Goal: Communication & Community: Answer question/provide support

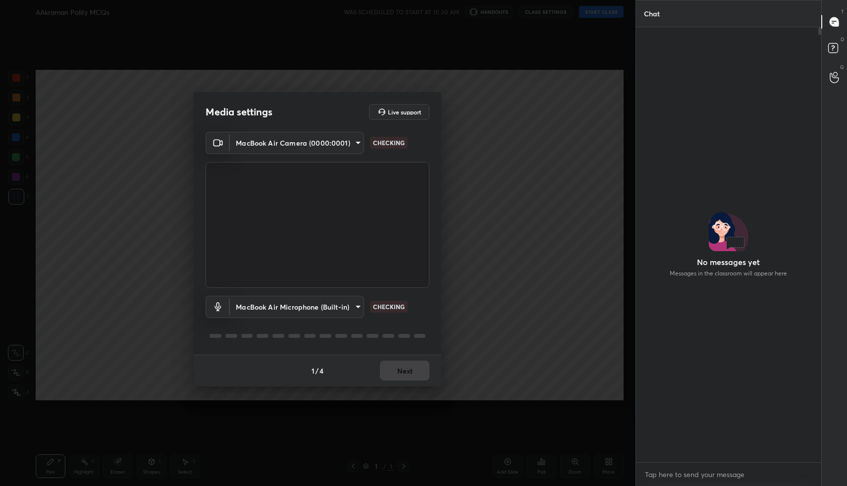
scroll to position [432, 182]
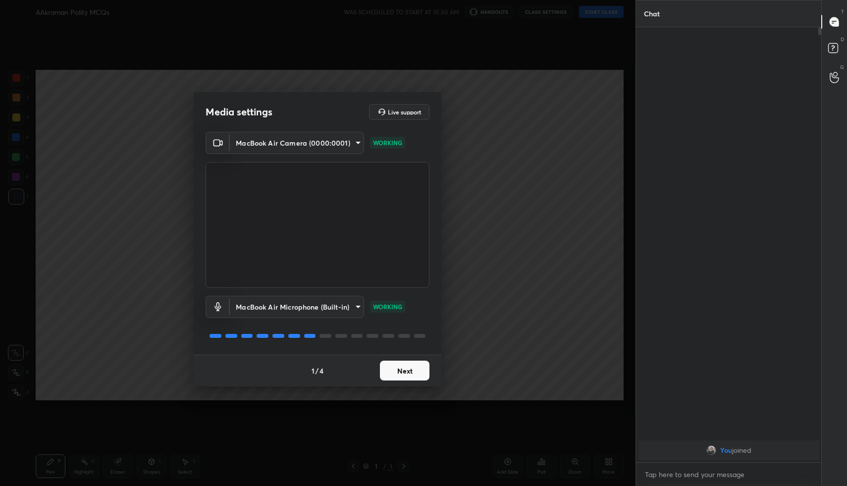
click at [398, 365] on button "Next" at bounding box center [405, 371] width 50 height 20
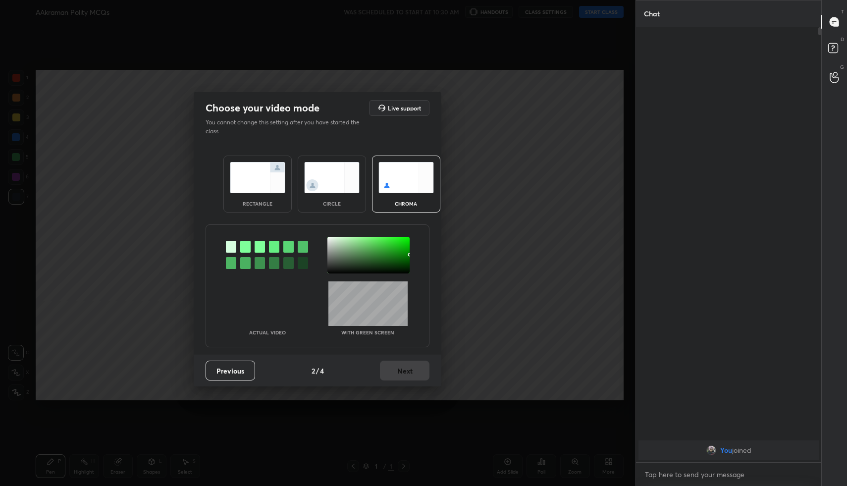
click at [249, 183] on img at bounding box center [257, 177] width 55 height 31
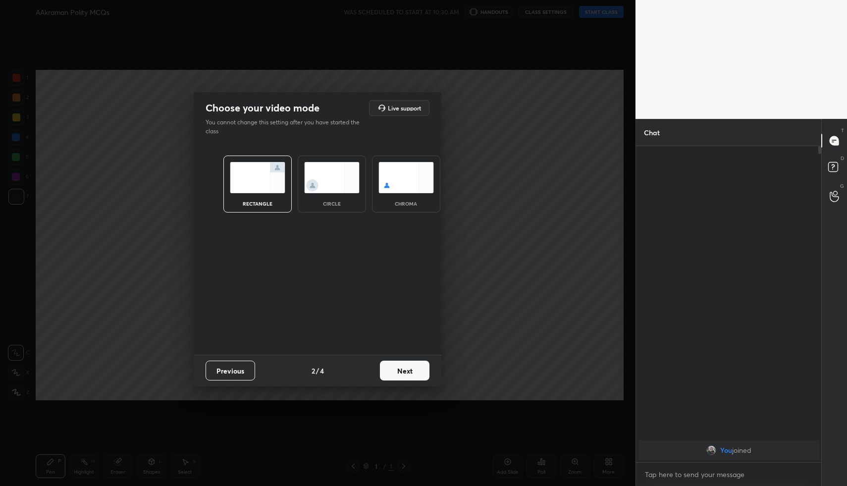
scroll to position [3, 3]
click at [406, 363] on button "Next" at bounding box center [405, 371] width 50 height 20
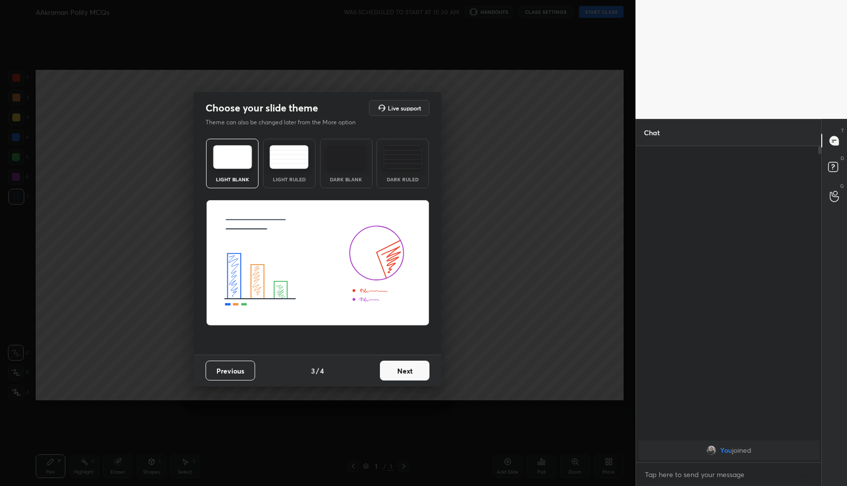
click at [413, 365] on button "Next" at bounding box center [405, 371] width 50 height 20
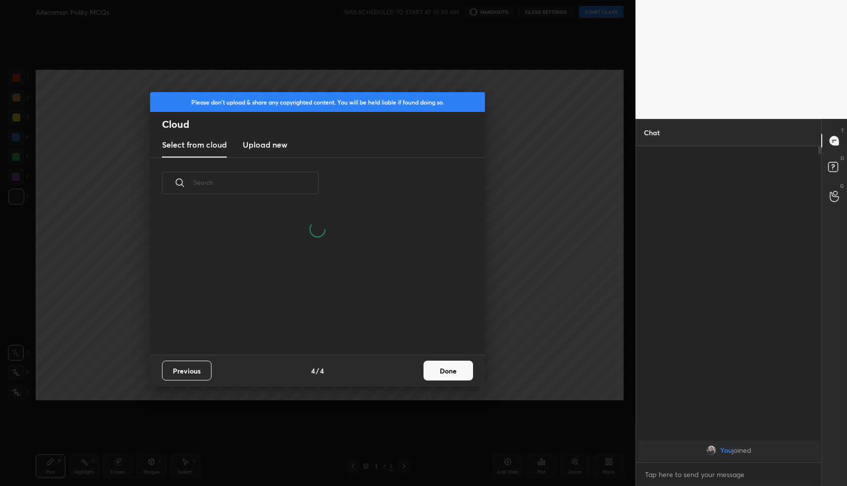
click at [453, 370] on button "Done" at bounding box center [449, 371] width 50 height 20
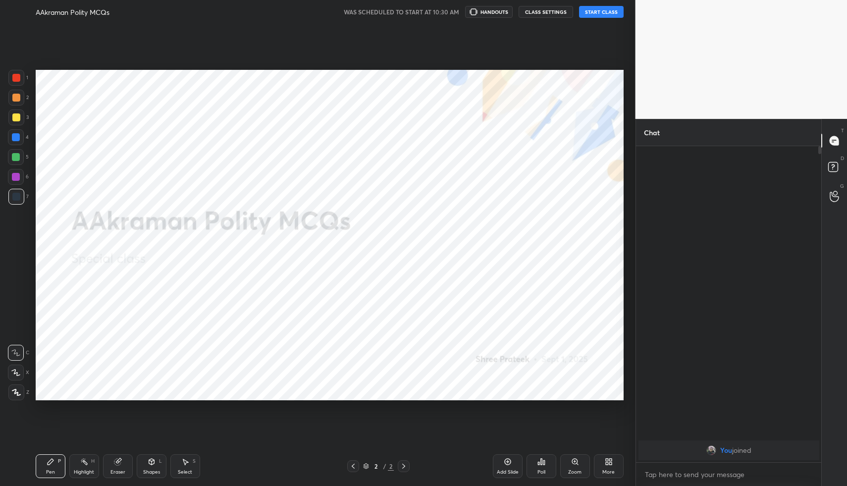
click at [602, 9] on button "START CLASS" at bounding box center [601, 12] width 45 height 12
click at [498, 16] on button "mute" at bounding box center [499, 12] width 36 height 12
click at [604, 465] on div "More" at bounding box center [609, 466] width 30 height 24
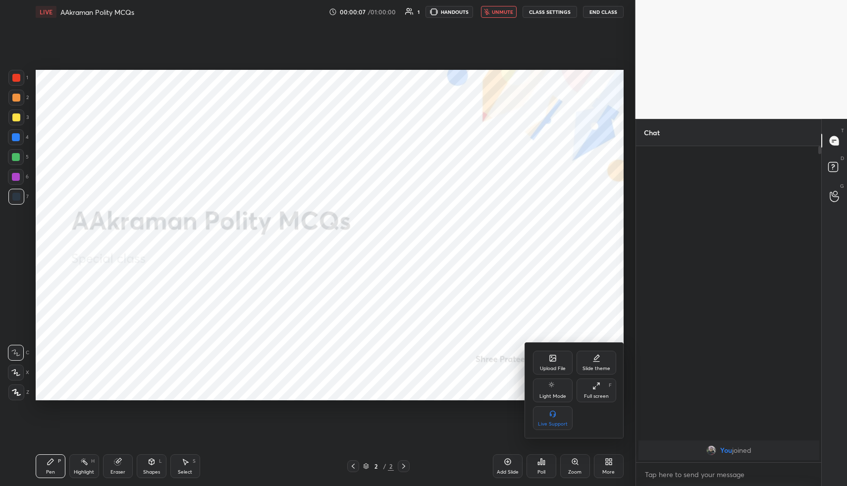
click at [554, 360] on icon at bounding box center [553, 358] width 6 height 6
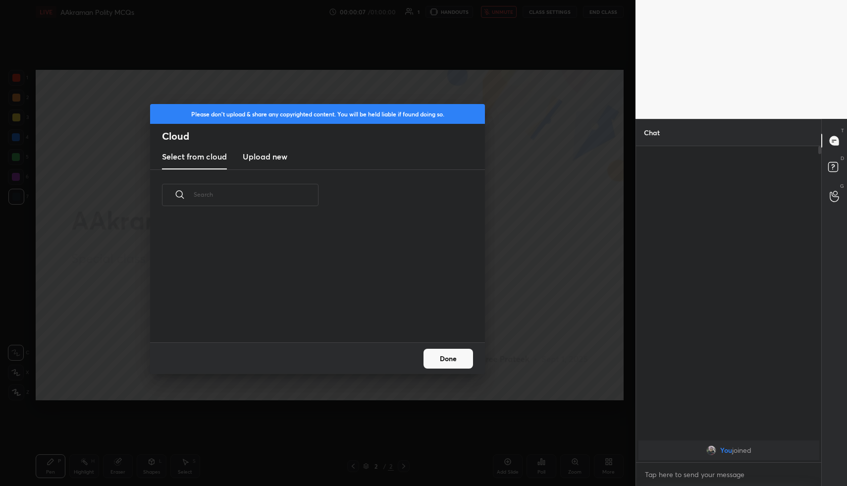
scroll to position [122, 318]
click at [246, 162] on h3 "Upload new" at bounding box center [265, 157] width 45 height 12
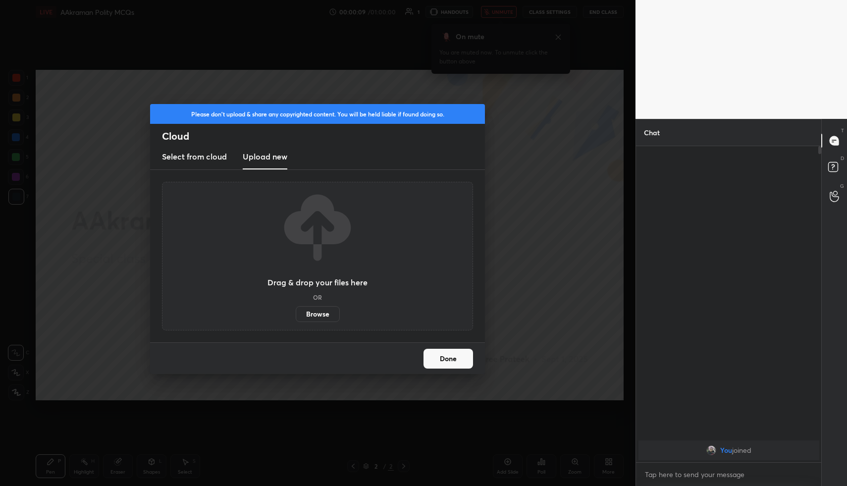
click at [303, 310] on label "Browse" at bounding box center [318, 314] width 44 height 16
click at [296, 310] on input "Browse" at bounding box center [296, 314] width 0 height 16
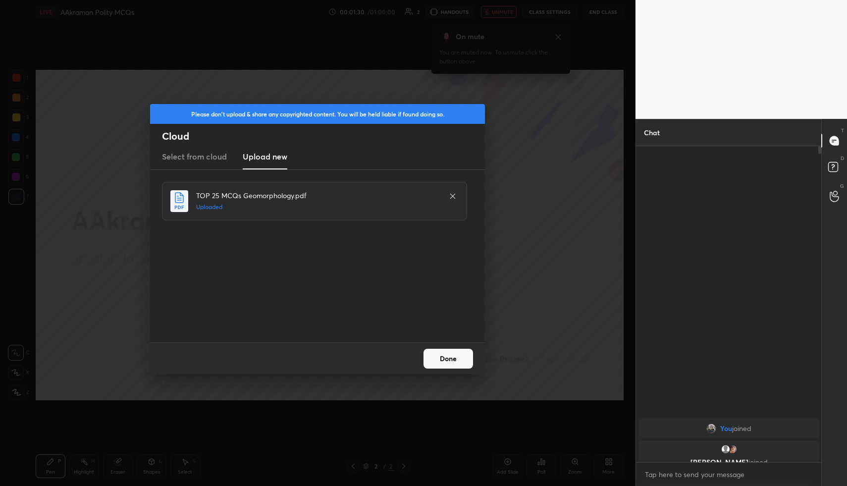
click at [428, 352] on button "Done" at bounding box center [449, 359] width 50 height 20
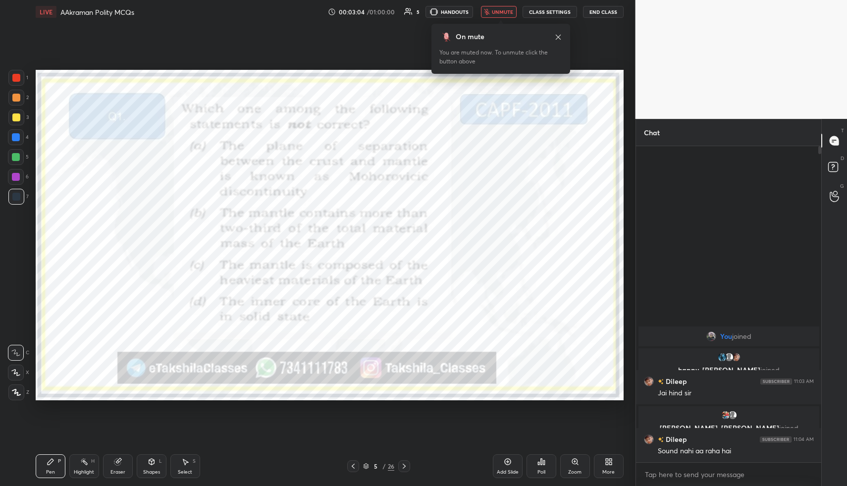
click at [542, 470] on div "Poll" at bounding box center [541, 472] width 8 height 5
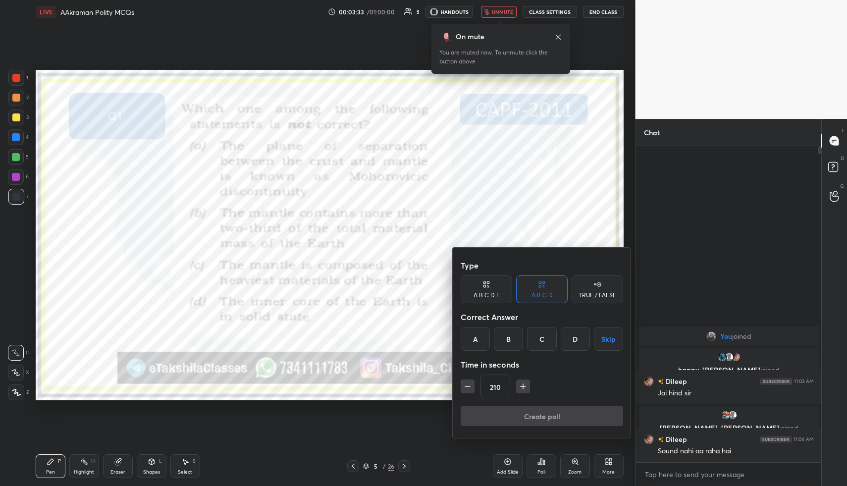
click at [542, 345] on div "C" at bounding box center [541, 339] width 29 height 24
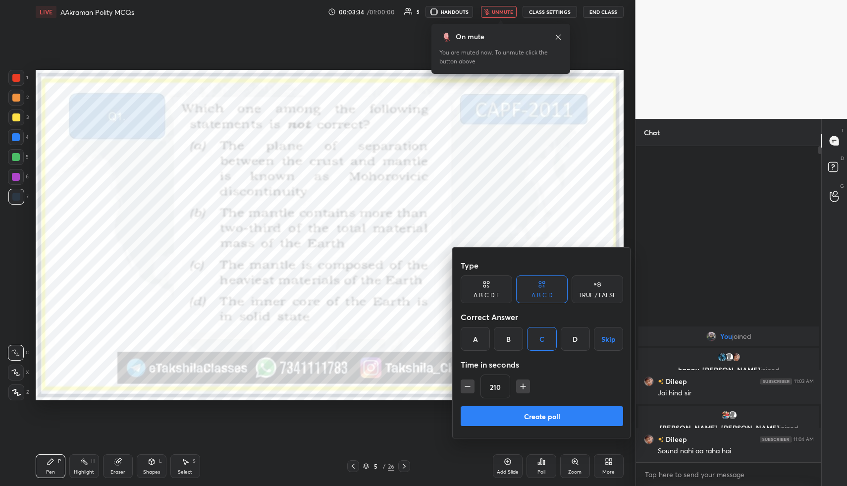
click at [531, 416] on button "Create poll" at bounding box center [542, 416] width 162 height 20
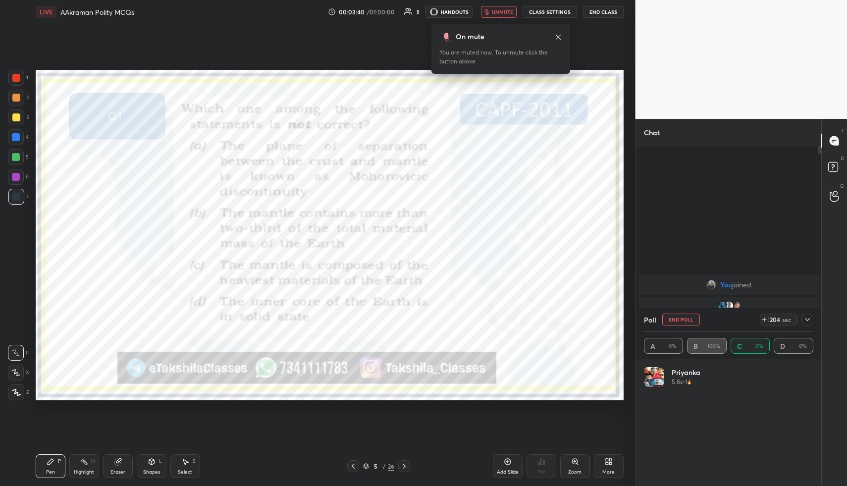
scroll to position [116, 166]
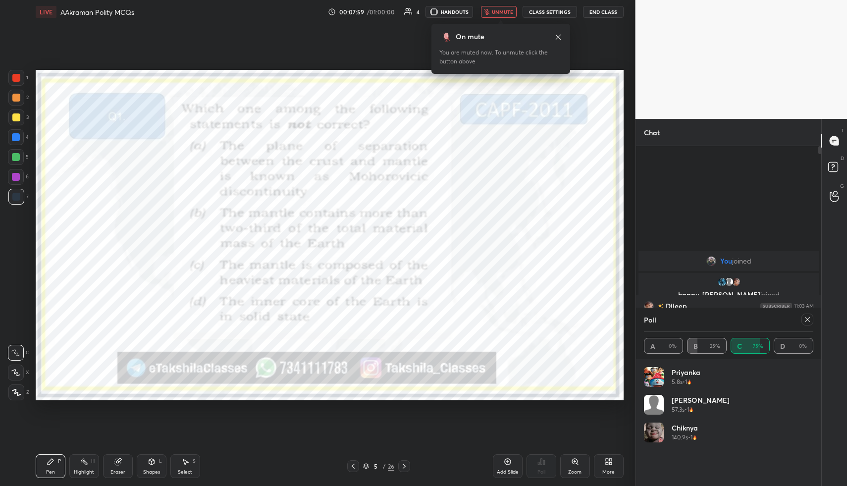
click at [810, 319] on icon at bounding box center [807, 320] width 8 height 8
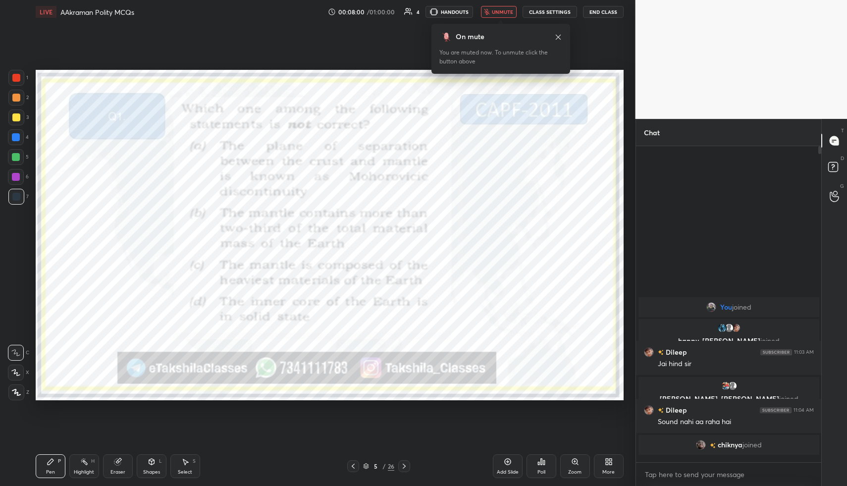
scroll to position [0, 0]
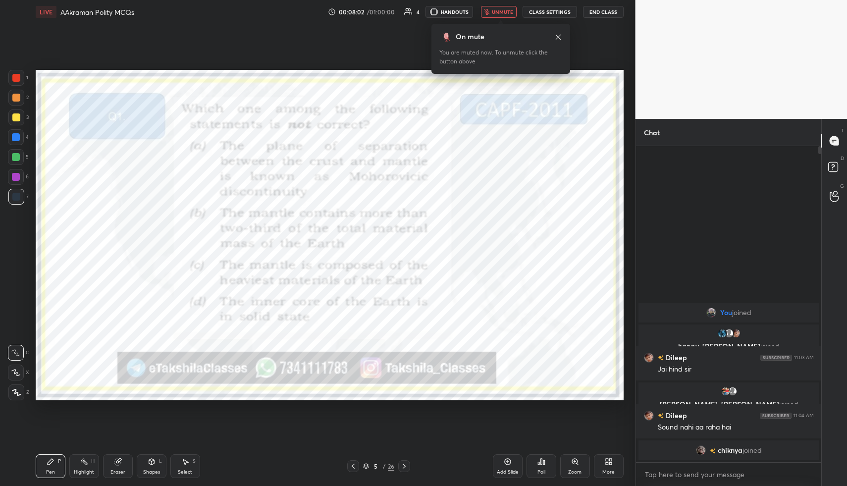
click at [405, 465] on icon at bounding box center [404, 466] width 8 height 8
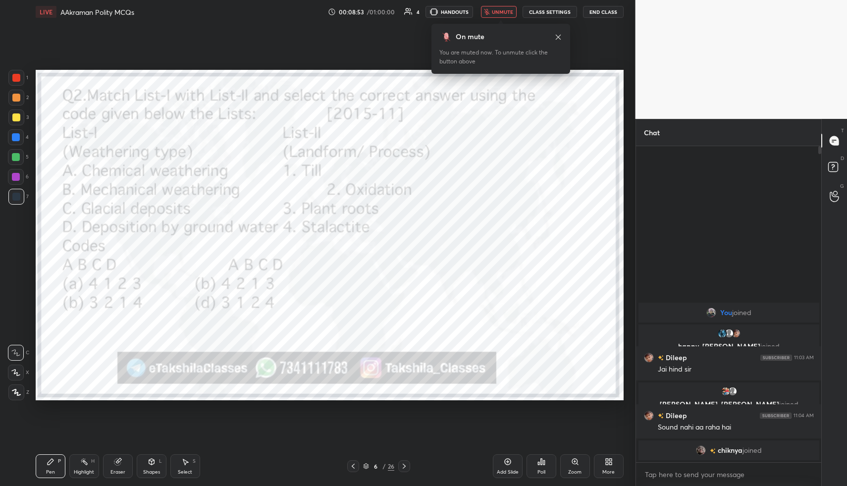
click at [545, 463] on icon at bounding box center [543, 462] width 1 height 4
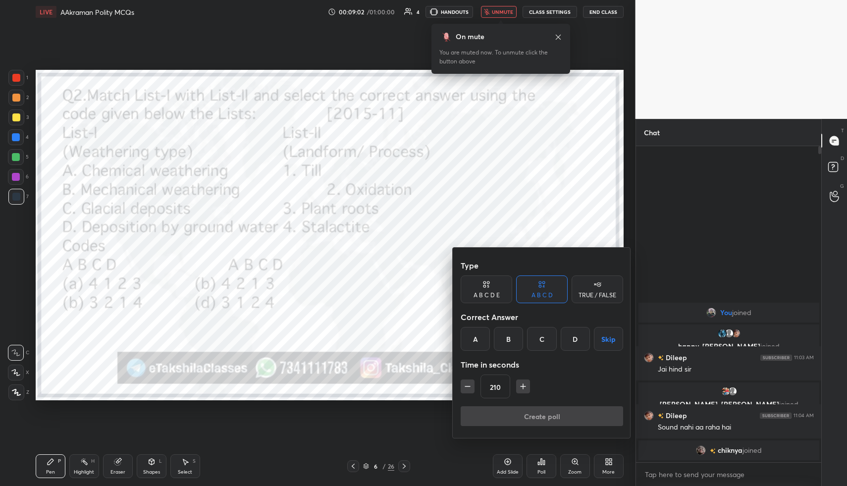
click at [514, 339] on div "B" at bounding box center [508, 339] width 29 height 24
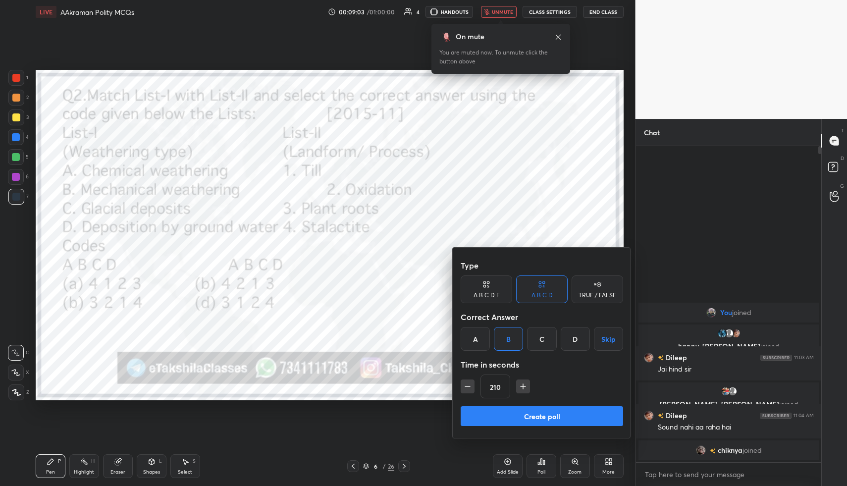
click at [500, 407] on button "Create poll" at bounding box center [542, 416] width 162 height 20
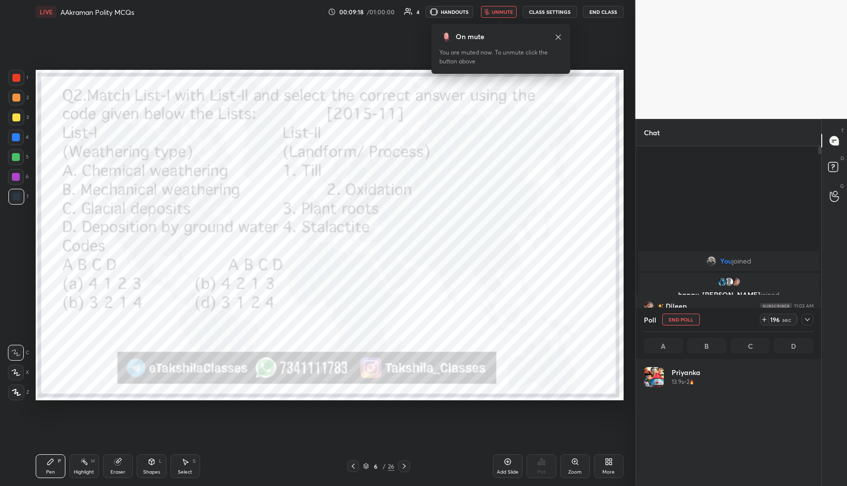
scroll to position [116, 166]
click at [805, 322] on icon at bounding box center [807, 320] width 8 height 8
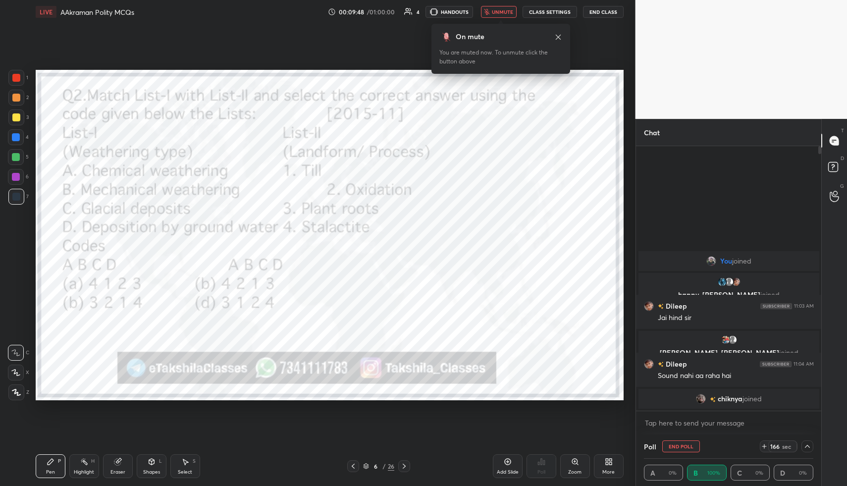
scroll to position [0, 3]
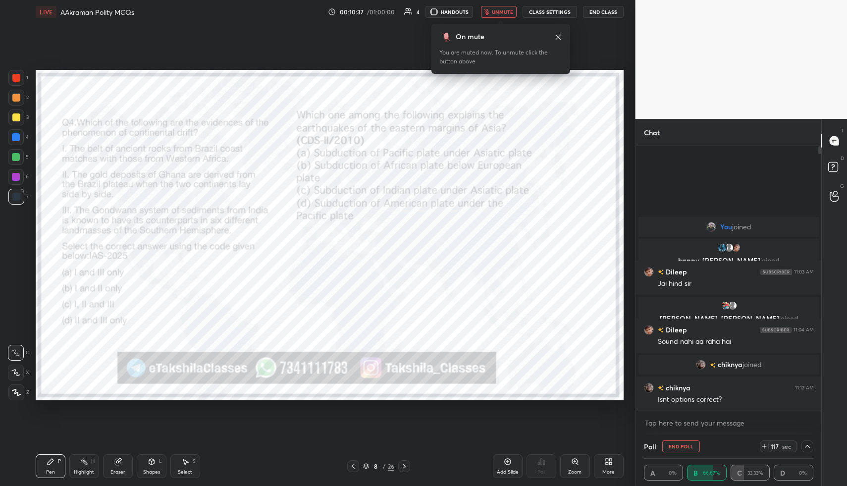
click at [693, 442] on button "End Poll" at bounding box center [681, 446] width 38 height 12
type textarea "x"
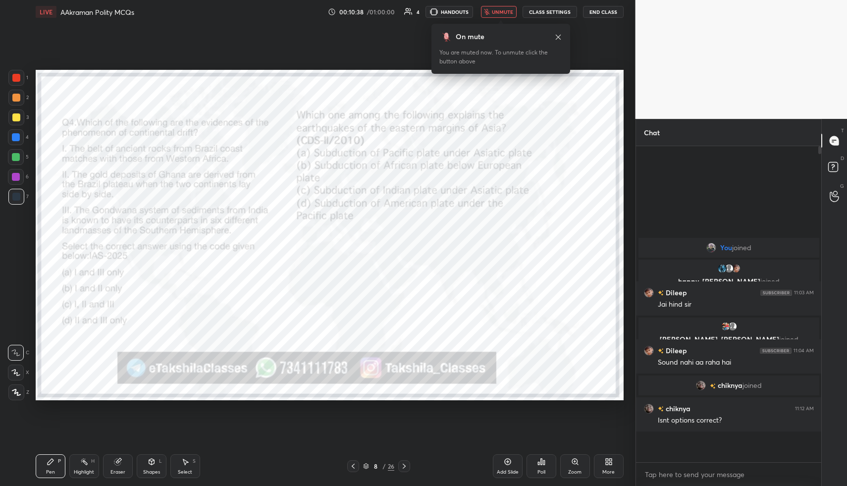
scroll to position [336, 182]
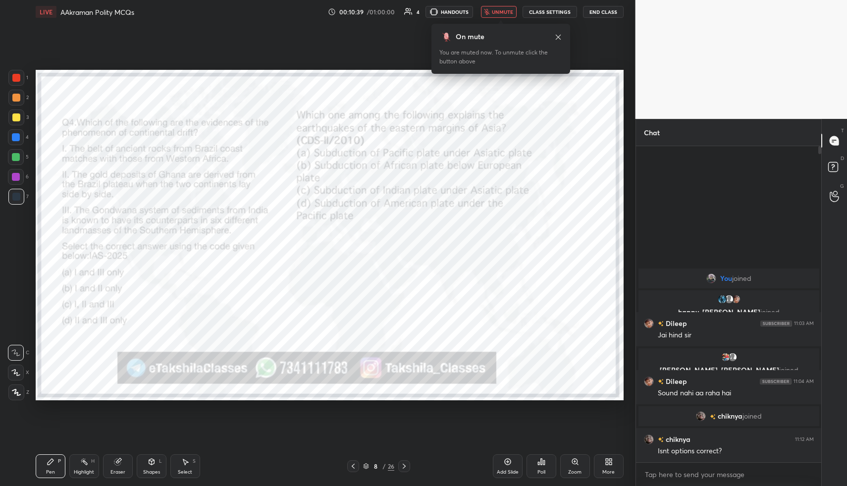
click at [537, 463] on icon at bounding box center [541, 462] width 8 height 8
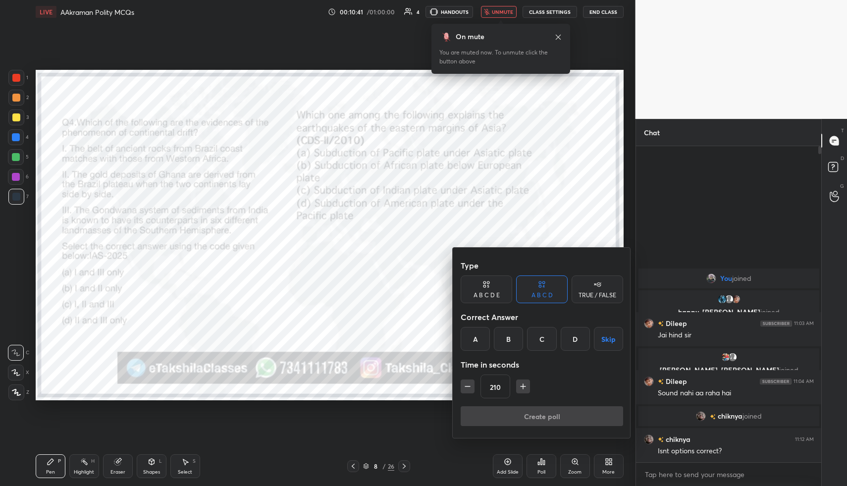
click at [470, 383] on icon "button" at bounding box center [468, 386] width 10 height 10
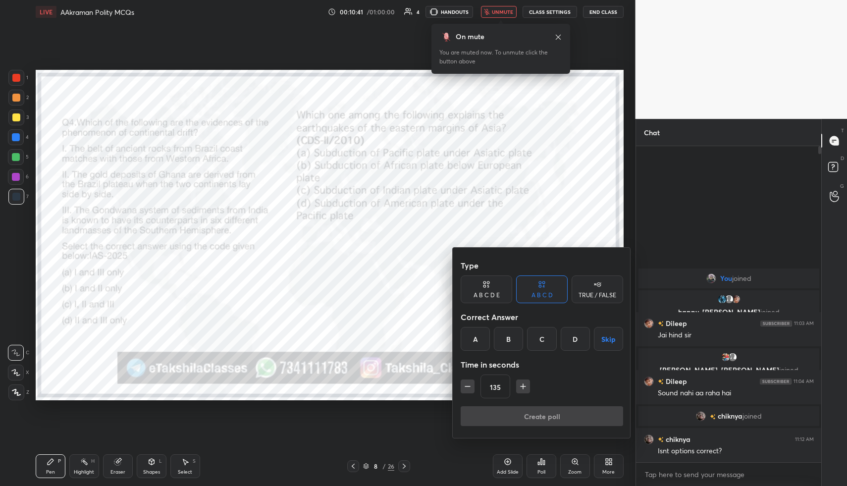
click at [470, 383] on icon "button" at bounding box center [468, 386] width 10 height 10
type input "75"
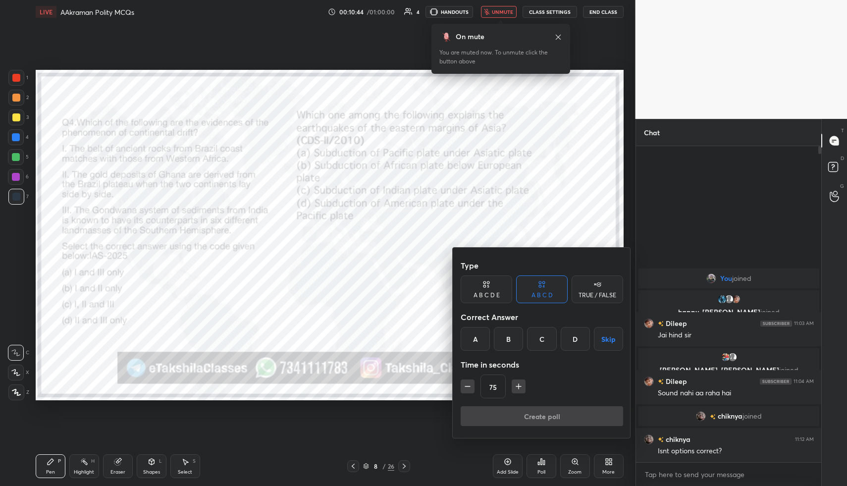
click at [480, 335] on div "A" at bounding box center [475, 339] width 29 height 24
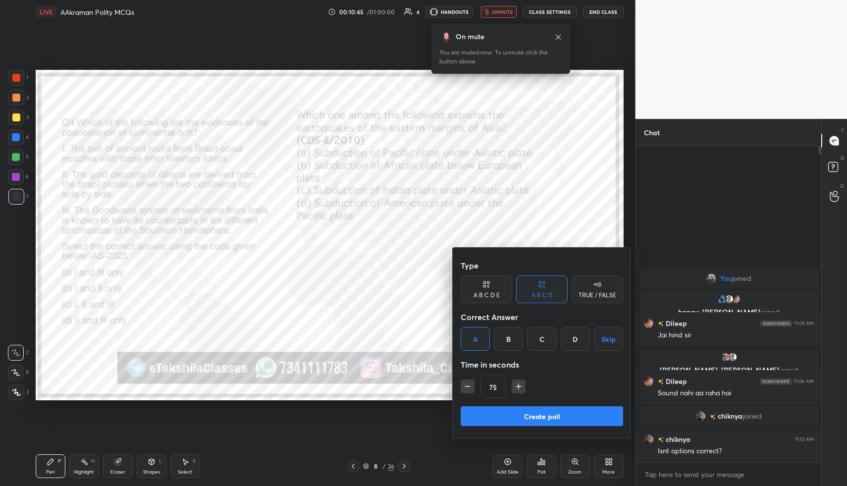
click at [513, 422] on button "Create poll" at bounding box center [542, 416] width 162 height 20
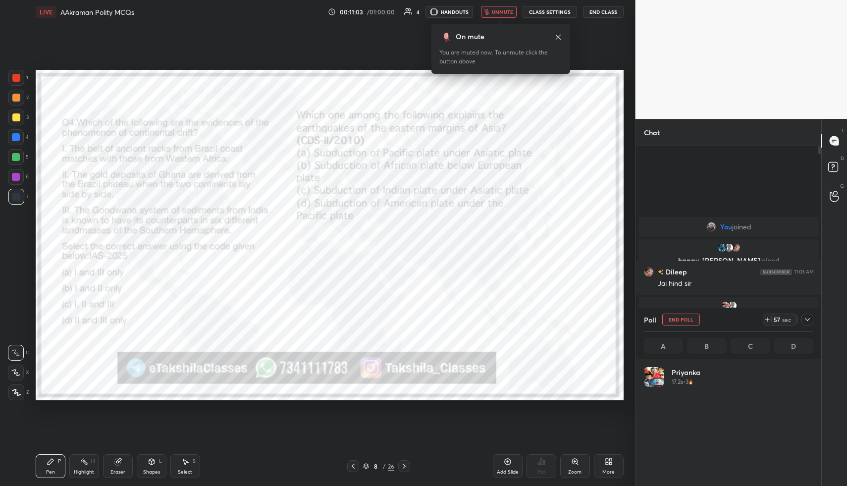
scroll to position [3, 3]
click at [606, 15] on button "End Class" at bounding box center [603, 12] width 41 height 12
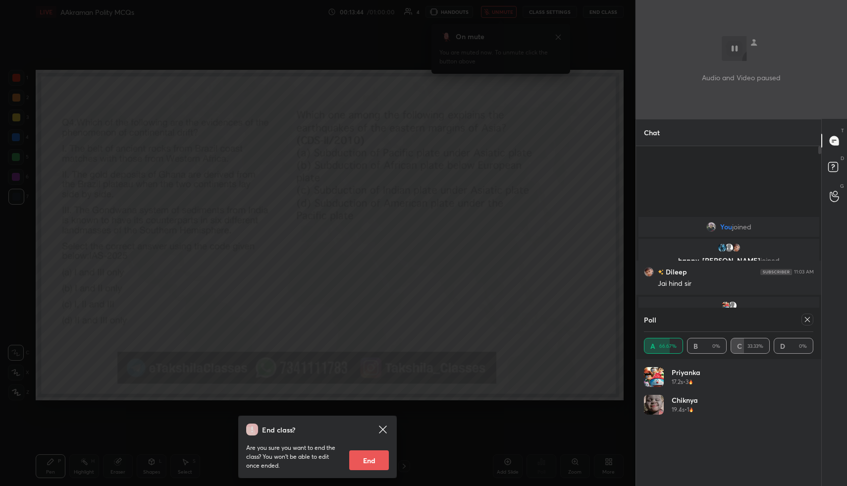
click at [351, 462] on button "End" at bounding box center [369, 460] width 40 height 20
type textarea "x"
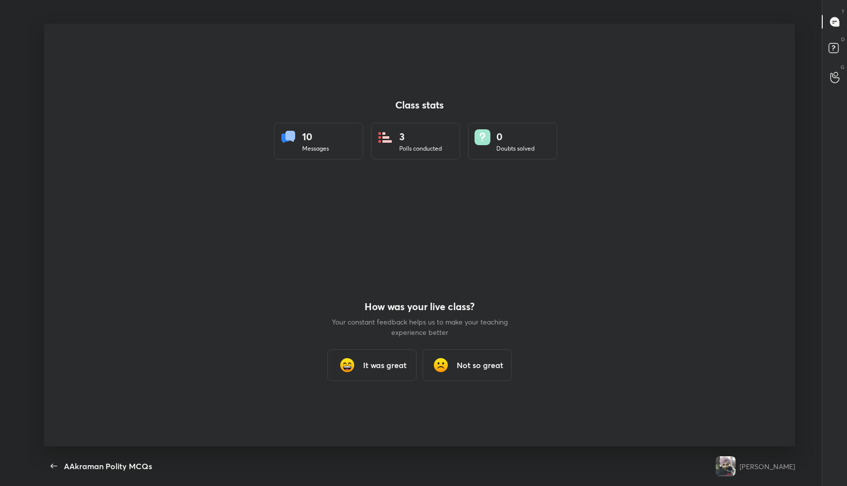
scroll to position [423, 837]
